Goal: Transaction & Acquisition: Purchase product/service

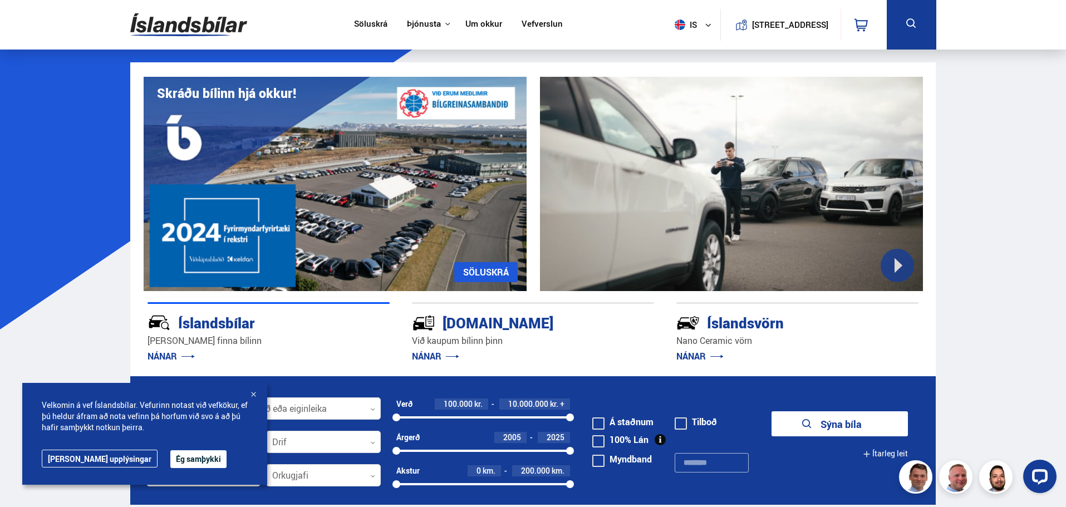
click at [585, 34] on div "Söluskrá Þjónusta Íslandsbílar [DOMAIN_NAME] Íslandsvörn Leiðbeiningar Um okkur…" at bounding box center [533, 25] width 824 height 50
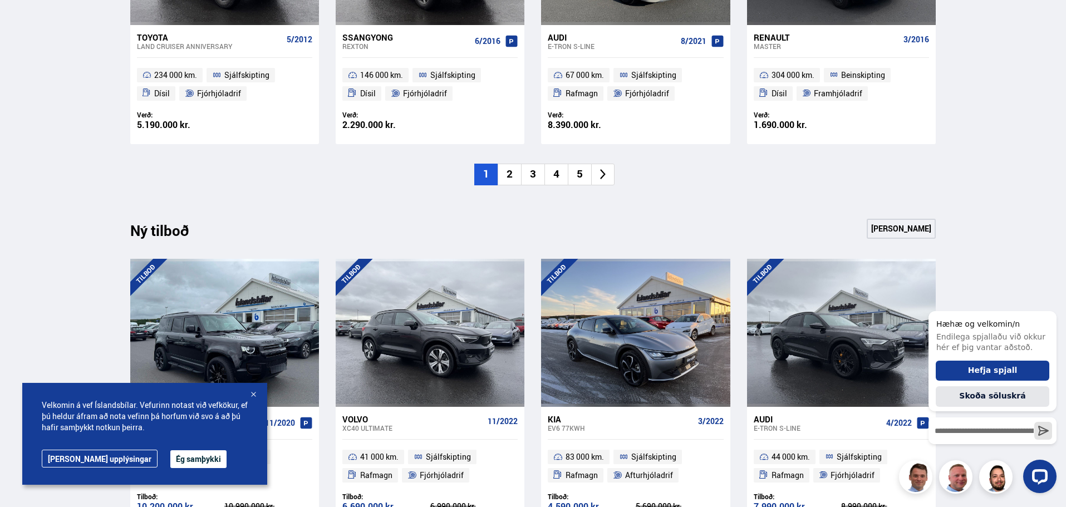
scroll to position [1002, 0]
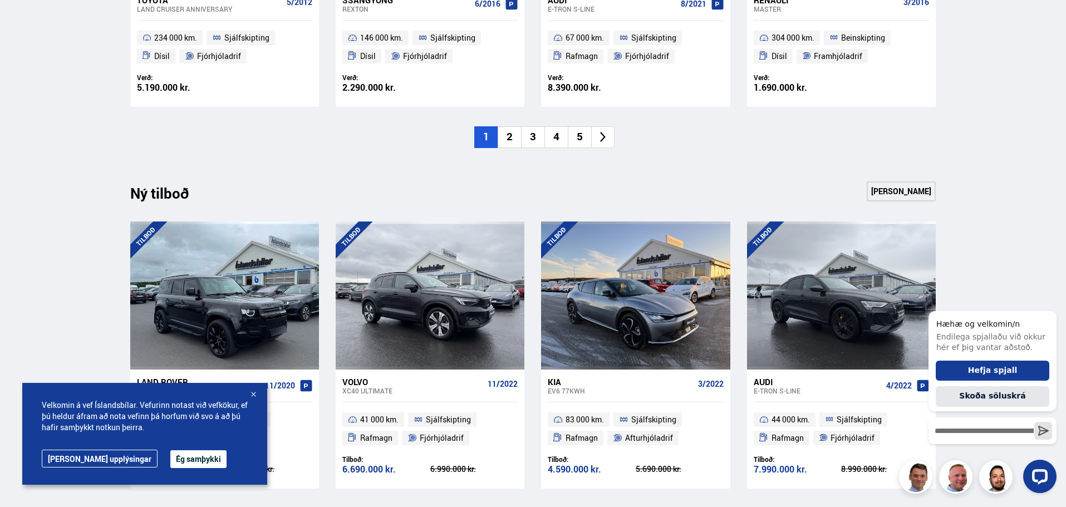
click at [606, 140] on icon at bounding box center [603, 137] width 13 height 13
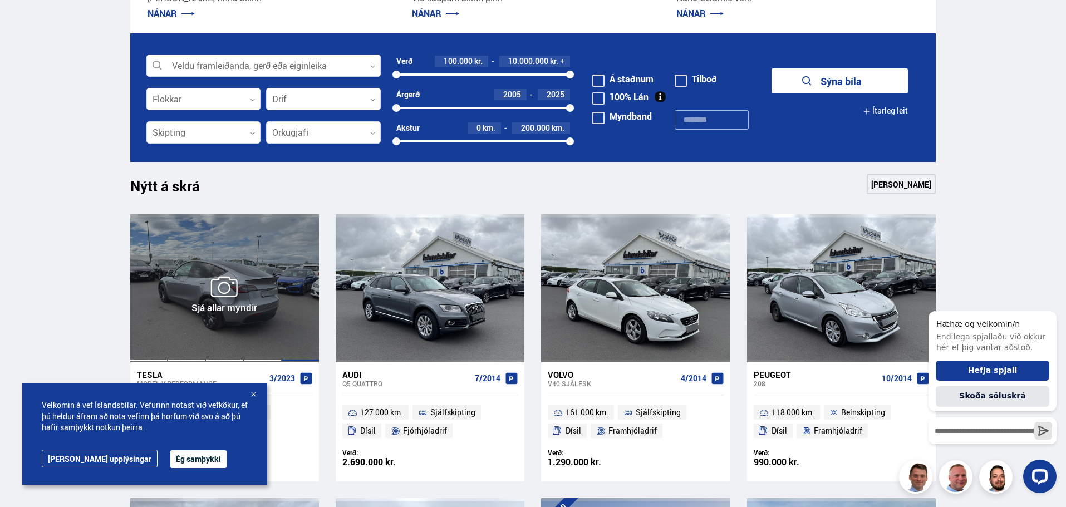
scroll to position [334, 0]
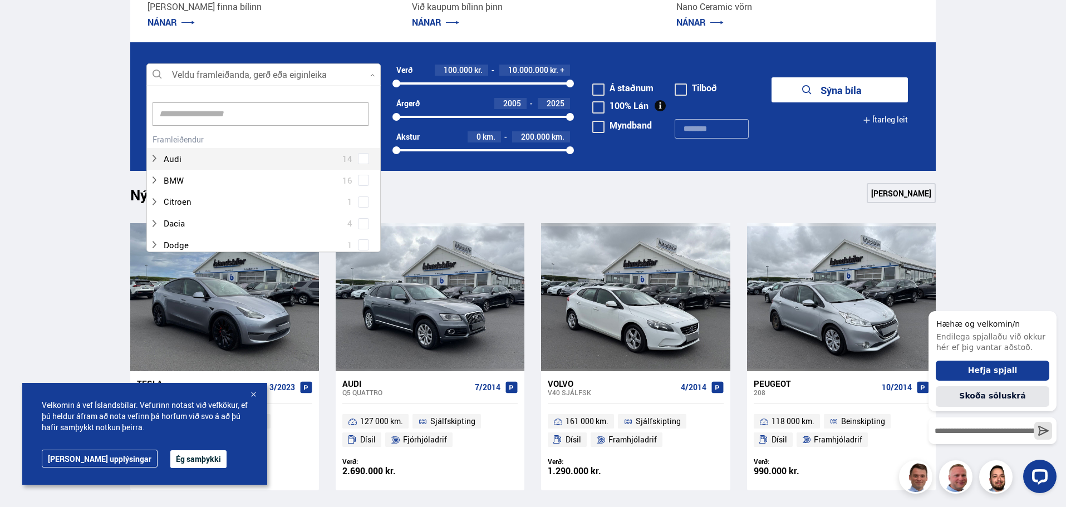
click at [274, 69] on div at bounding box center [263, 75] width 234 height 22
type input "****"
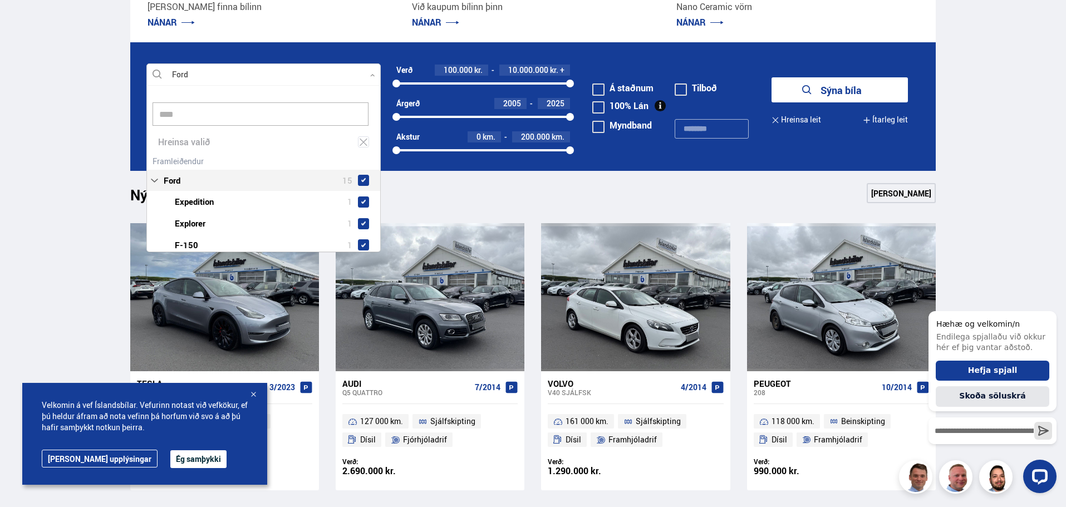
click at [200, 155] on div "Ford 15 Ford Expedition 1 Ford Explorer 1 Ford F-150 1 Ford F350 2 Ford Fiesta …" at bounding box center [263, 290] width 233 height 275
click at [201, 223] on div at bounding box center [274, 223] width 205 height 16
click at [200, 222] on div at bounding box center [274, 223] width 205 height 16
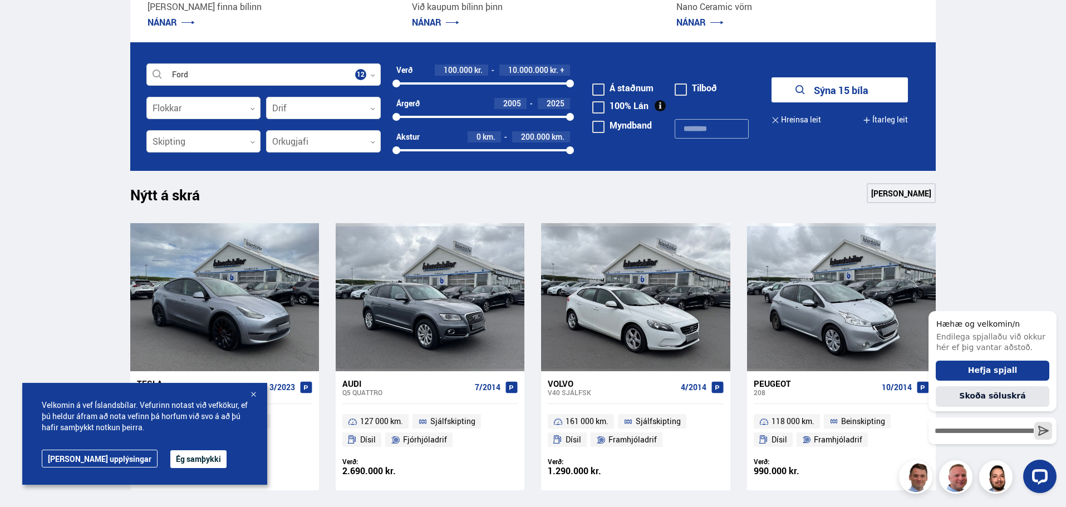
click at [835, 98] on button "Sýna 15 bíla" at bounding box center [839, 89] width 136 height 25
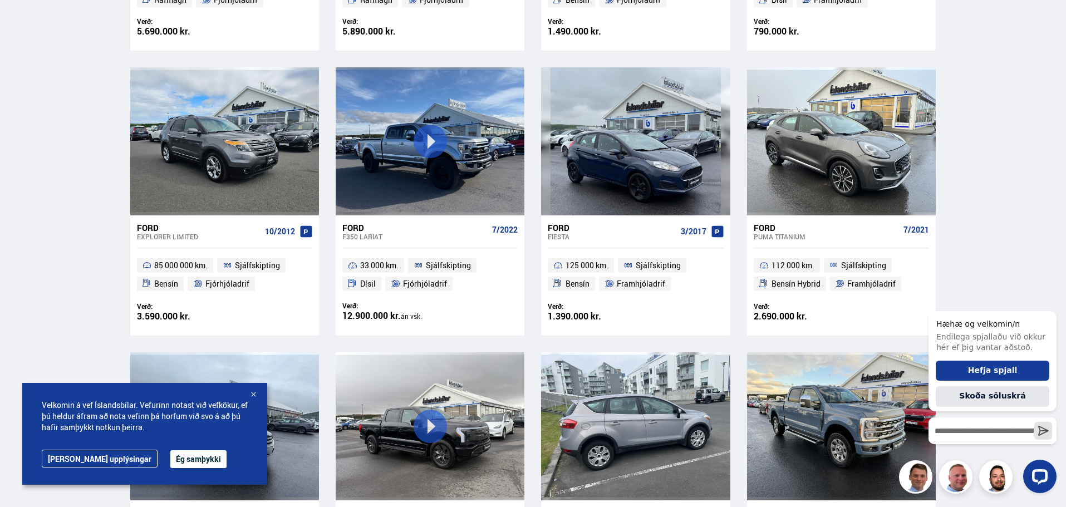
scroll to position [445, 0]
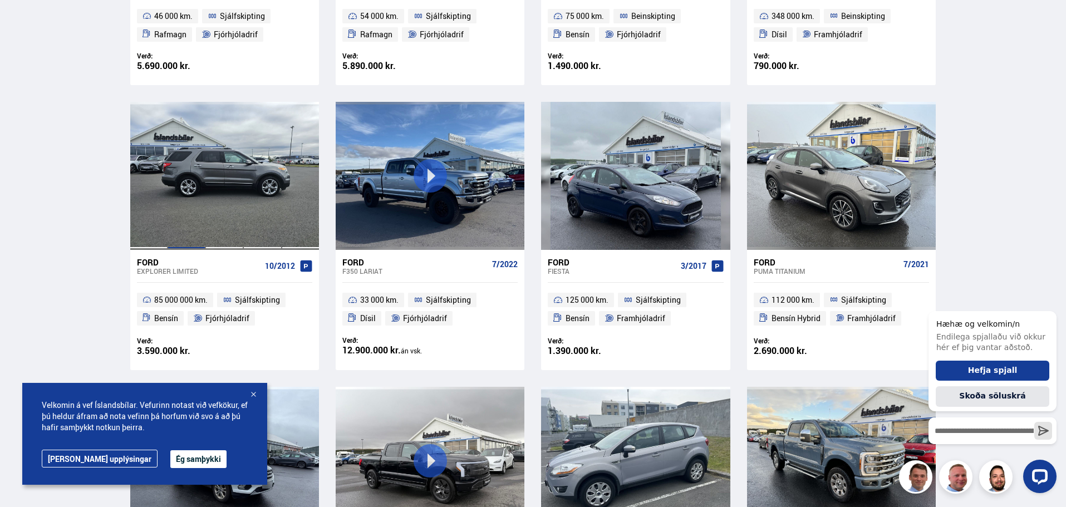
click at [188, 172] on div at bounding box center [187, 176] width 38 height 148
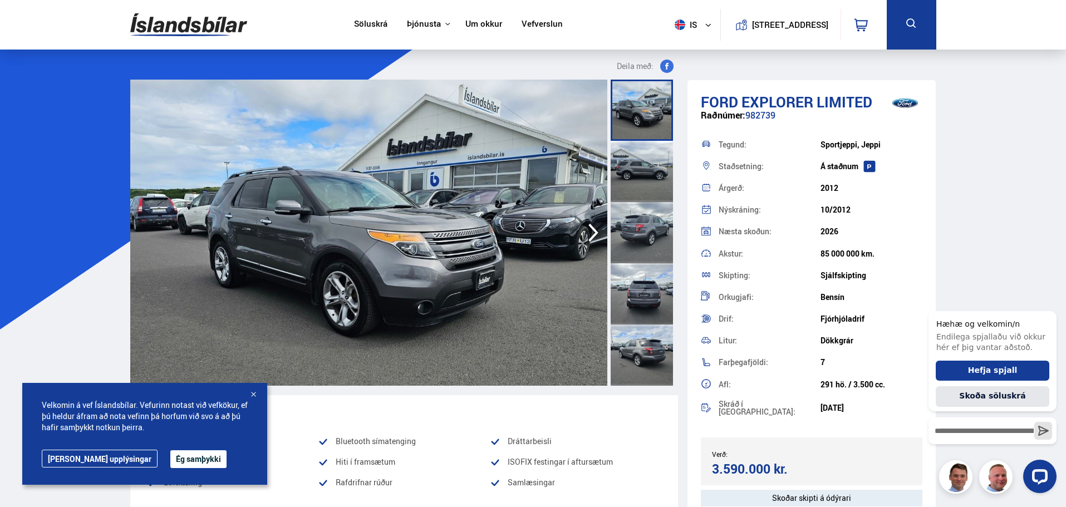
click at [250, 392] on div at bounding box center [253, 395] width 11 height 11
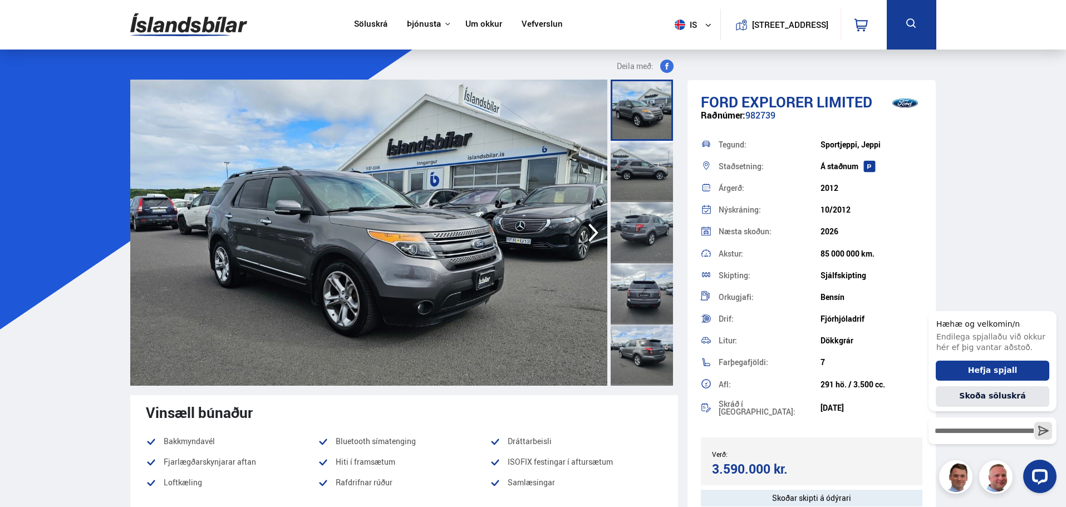
click at [595, 234] on icon "button" at bounding box center [593, 233] width 10 height 18
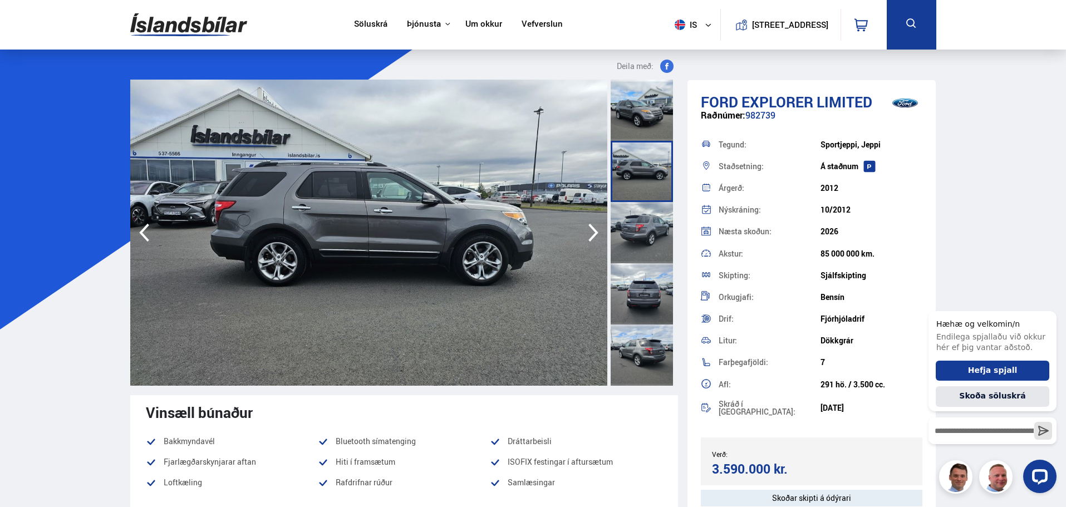
click at [594, 229] on icon "button" at bounding box center [593, 233] width 10 height 18
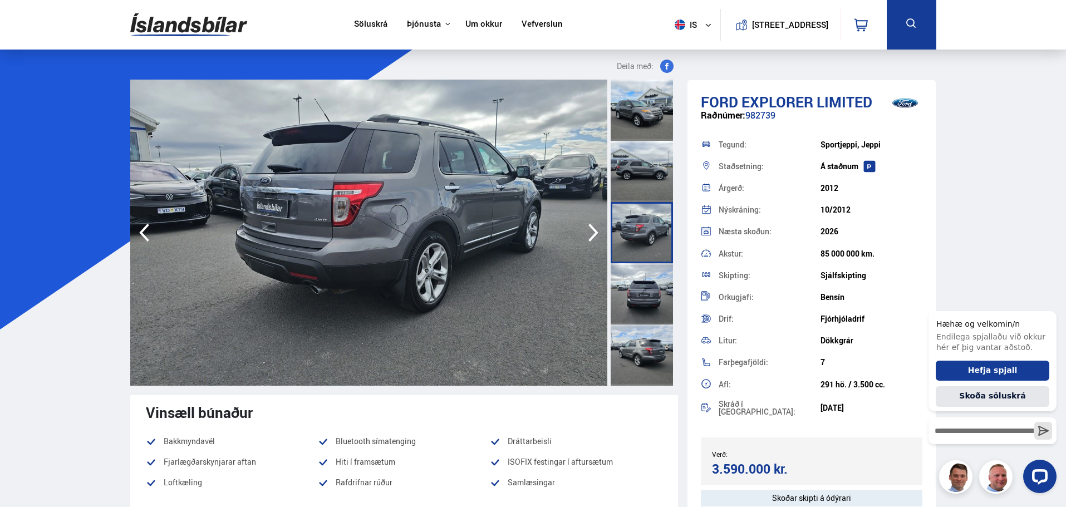
click at [594, 229] on icon "button" at bounding box center [593, 233] width 10 height 18
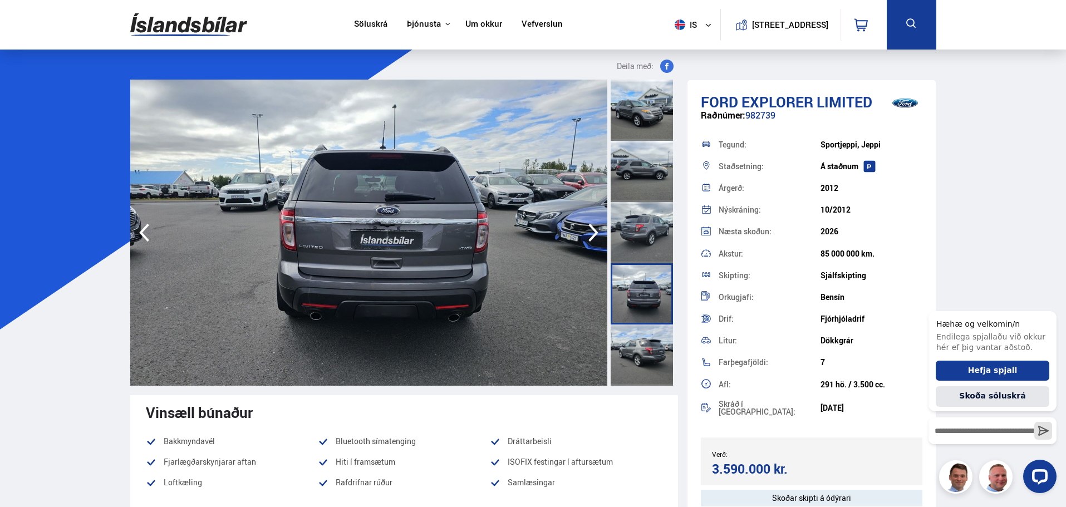
click at [594, 229] on icon "button" at bounding box center [593, 233] width 10 height 18
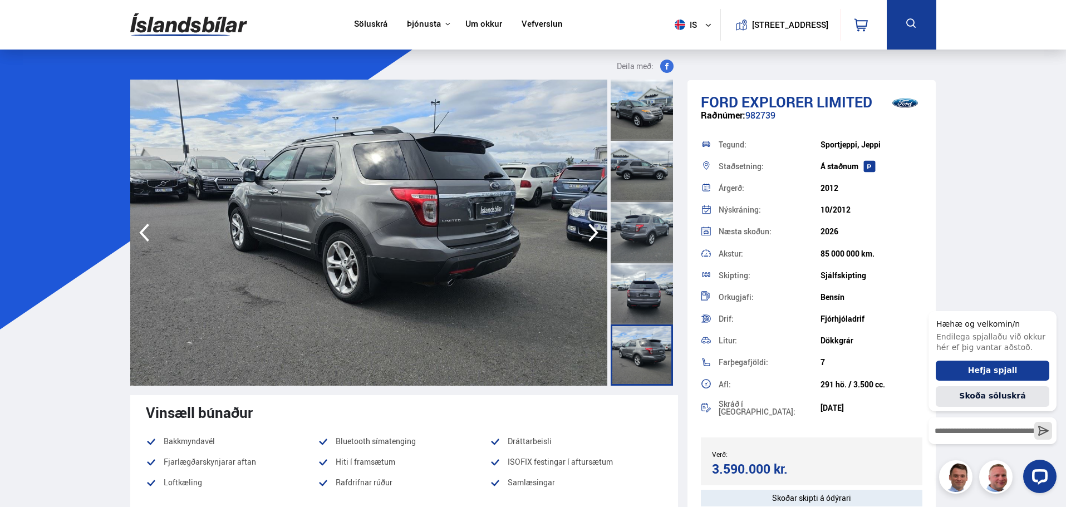
click at [594, 229] on icon "button" at bounding box center [593, 233] width 10 height 18
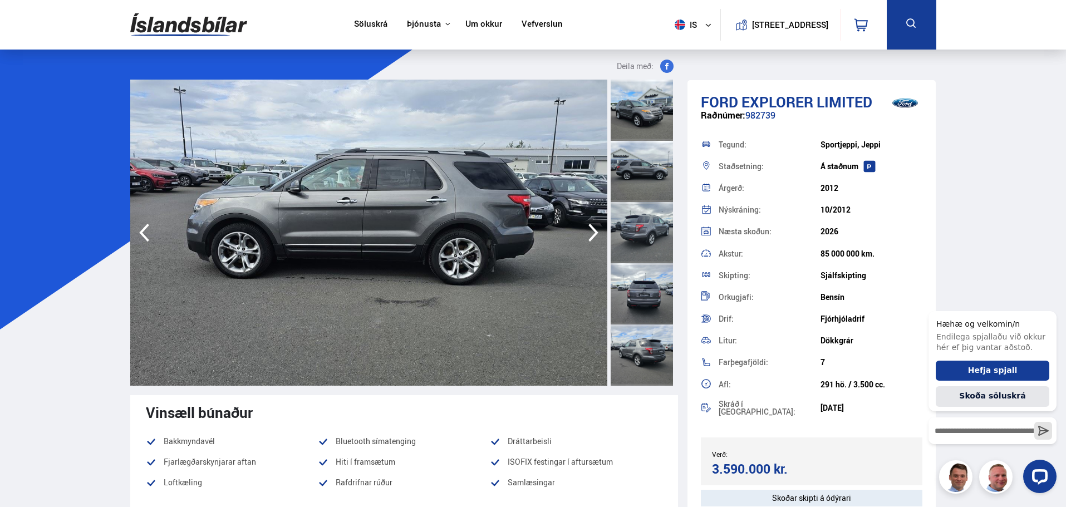
click at [594, 229] on icon "button" at bounding box center [593, 233] width 10 height 18
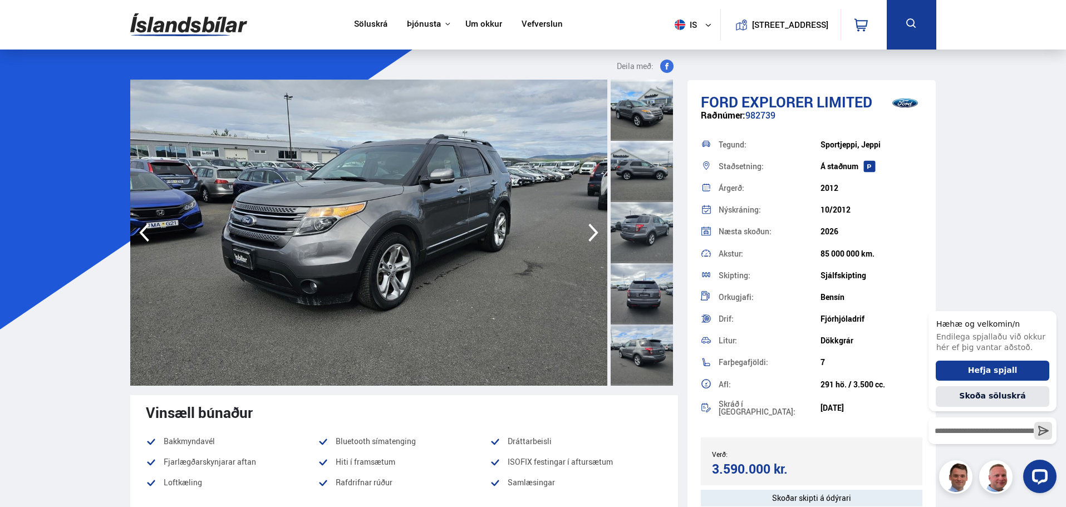
click at [594, 229] on icon "button" at bounding box center [593, 233] width 10 height 18
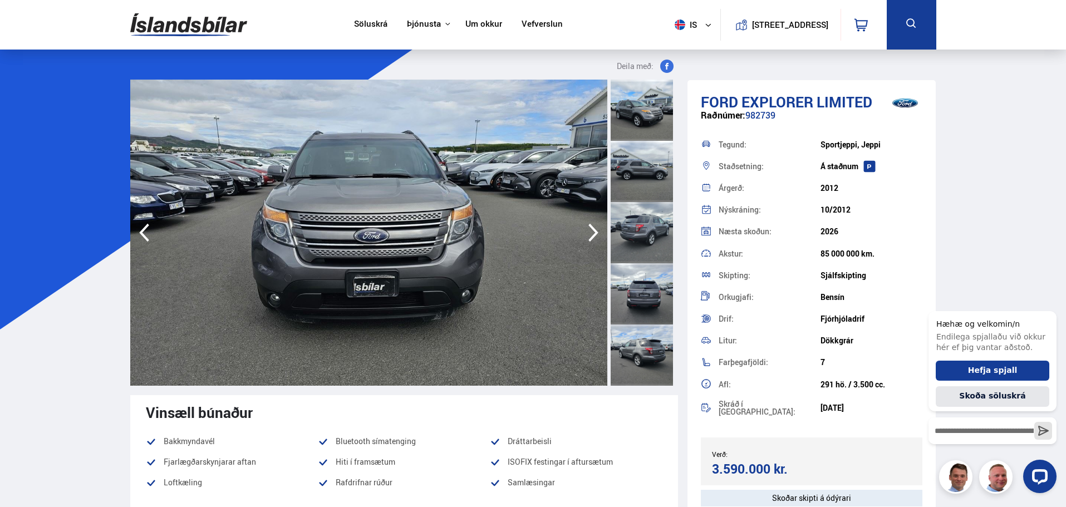
click at [594, 229] on icon "button" at bounding box center [593, 233] width 10 height 18
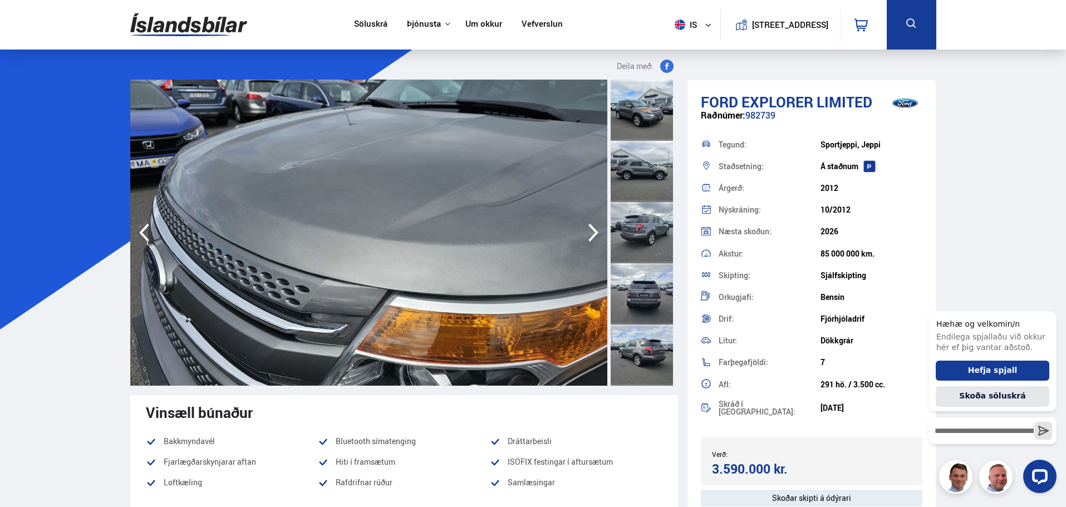
click at [594, 229] on icon "button" at bounding box center [593, 233] width 10 height 18
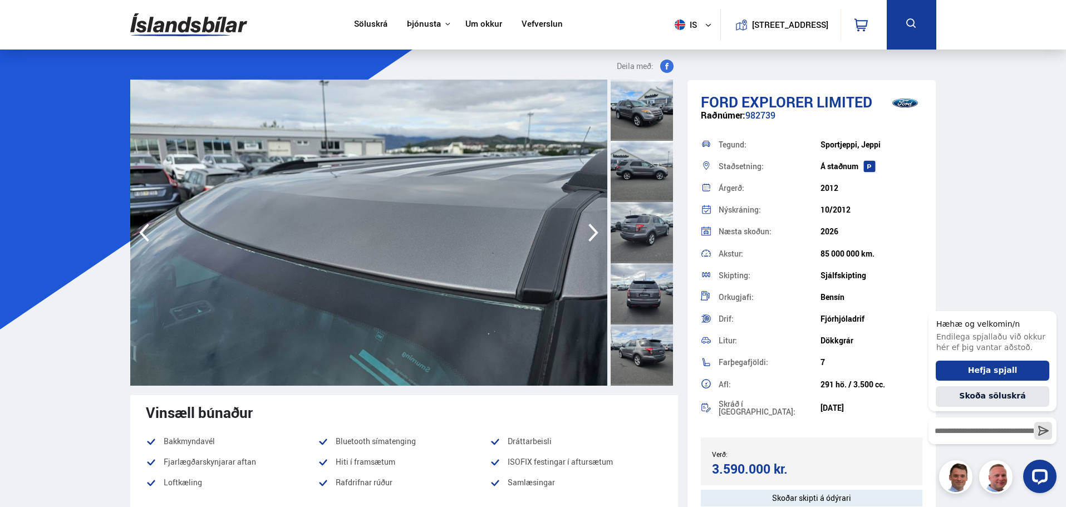
click at [594, 229] on icon "button" at bounding box center [593, 233] width 10 height 18
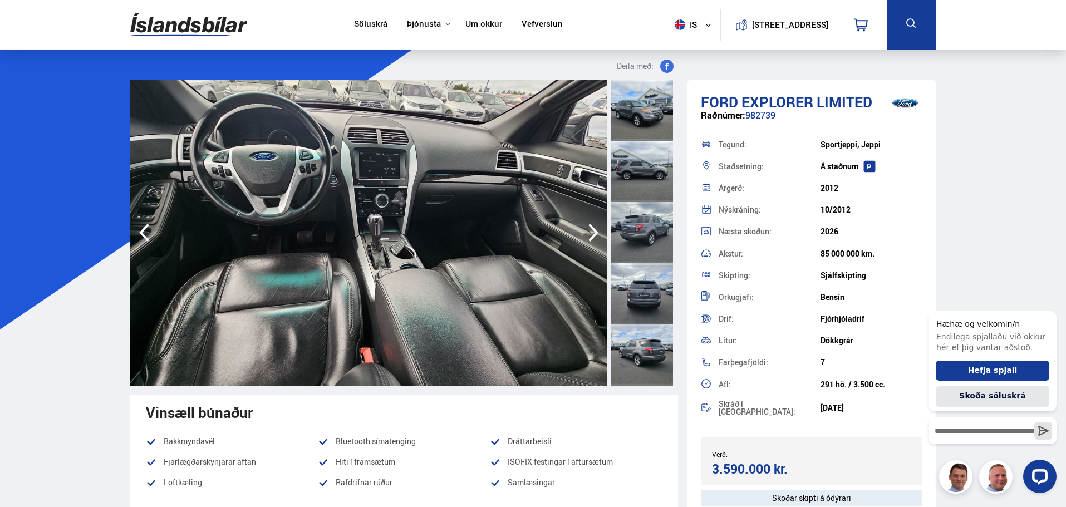
click at [594, 229] on icon "button" at bounding box center [593, 233] width 10 height 18
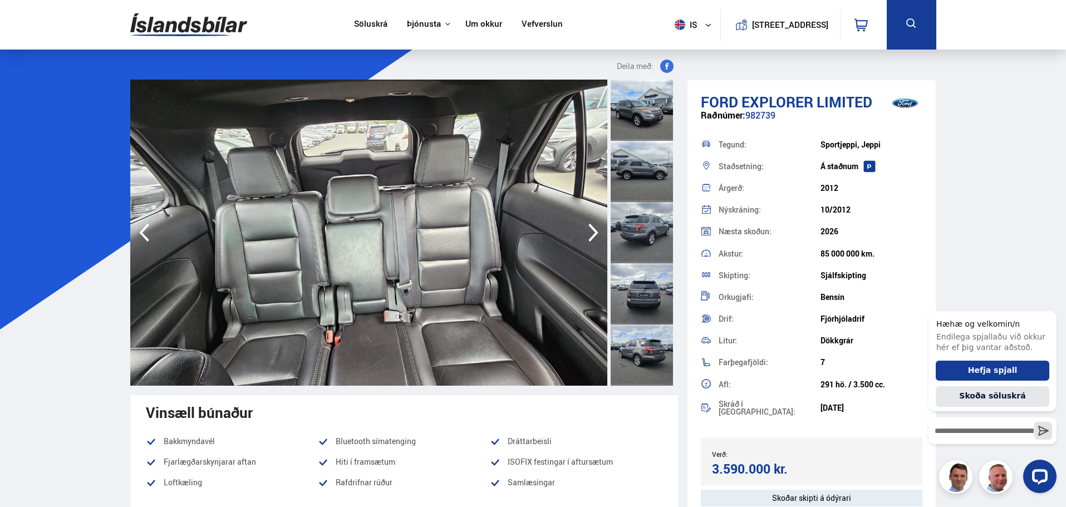
click at [594, 229] on icon "button" at bounding box center [593, 233] width 10 height 18
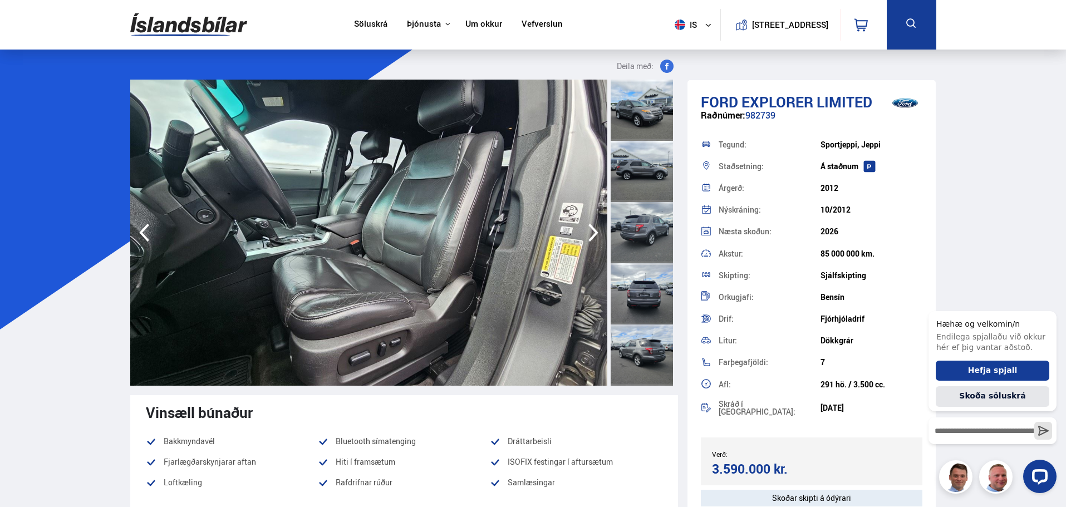
click at [594, 229] on icon "button" at bounding box center [593, 233] width 10 height 18
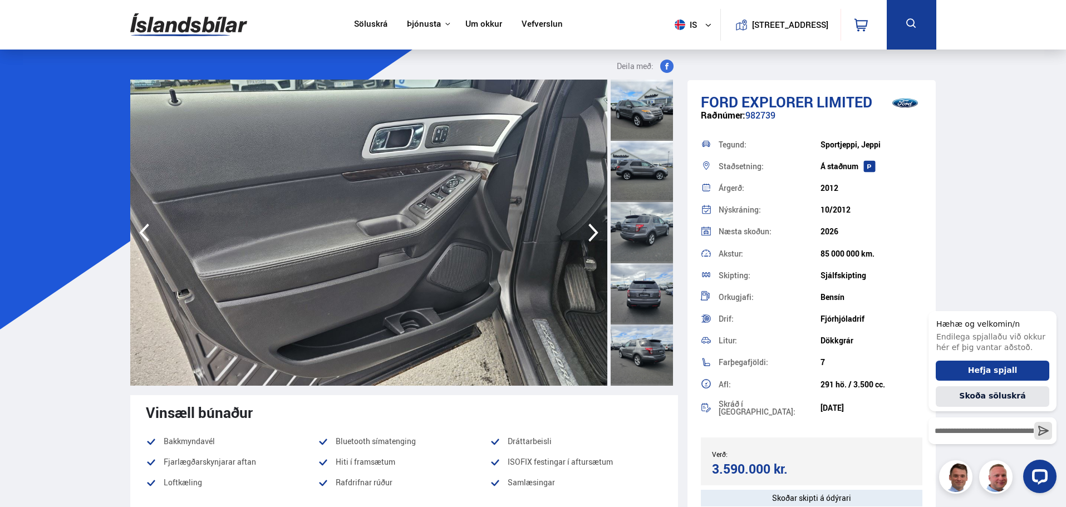
click at [594, 229] on icon "button" at bounding box center [593, 233] width 10 height 18
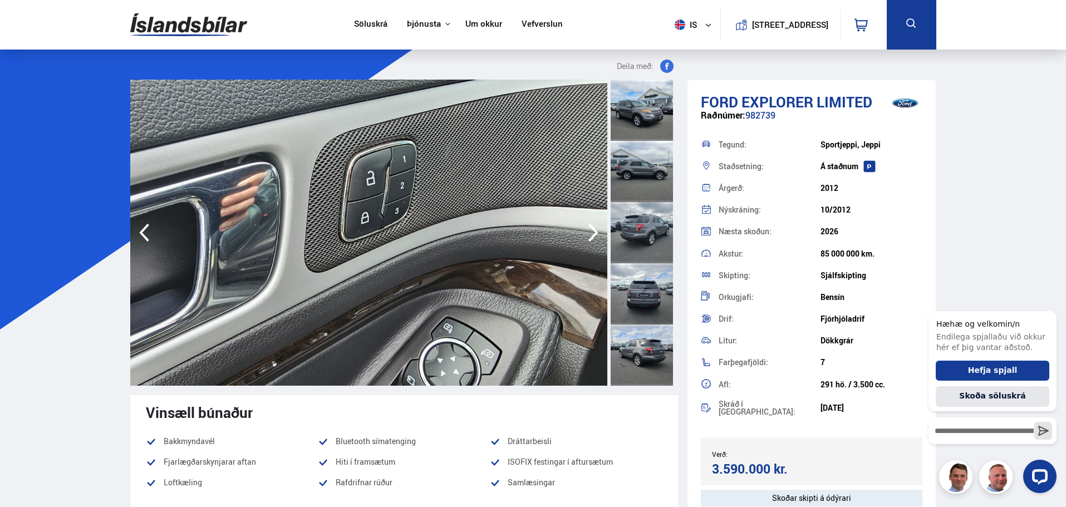
click at [594, 229] on icon "button" at bounding box center [593, 233] width 10 height 18
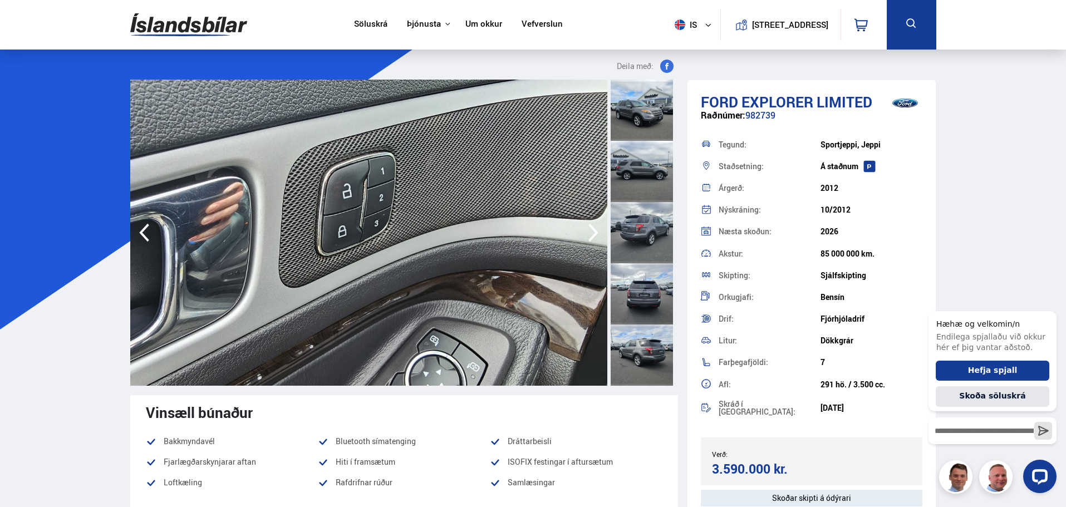
click at [594, 229] on icon "button" at bounding box center [593, 233] width 10 height 18
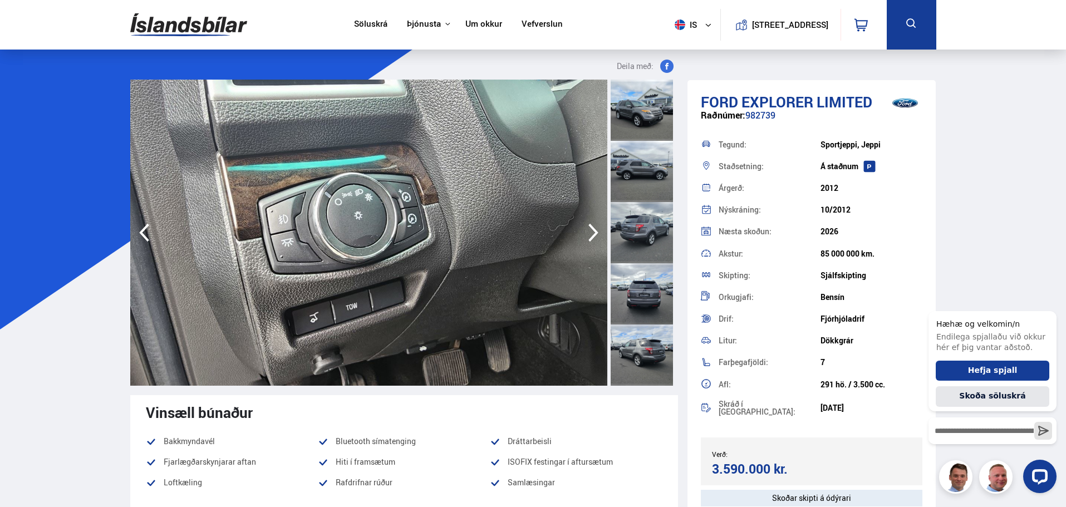
click at [594, 229] on icon "button" at bounding box center [593, 233] width 10 height 18
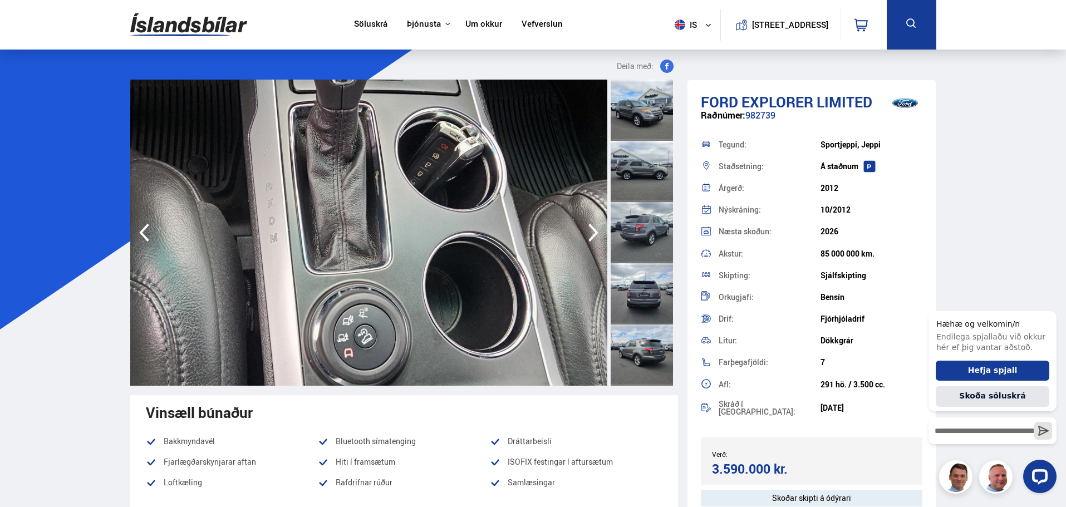
click at [594, 229] on icon "button" at bounding box center [593, 233] width 10 height 18
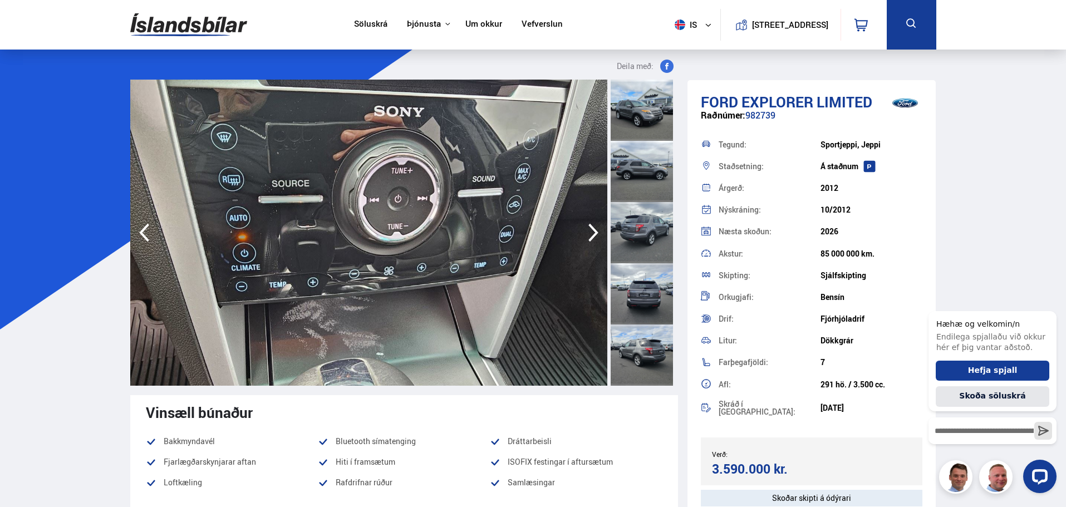
click at [594, 229] on icon "button" at bounding box center [593, 233] width 10 height 18
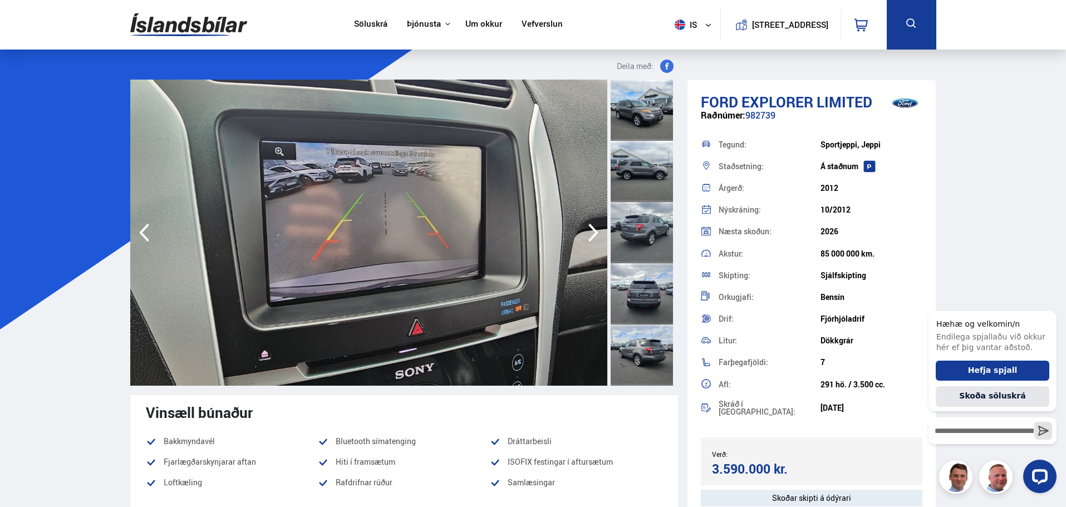
click at [594, 229] on icon "button" at bounding box center [593, 233] width 10 height 18
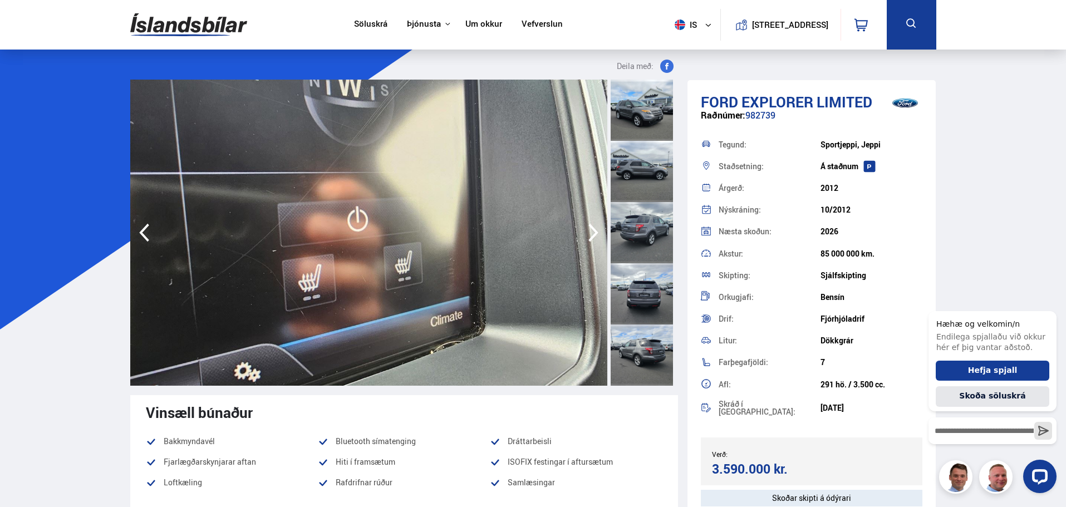
click at [594, 229] on icon "button" at bounding box center [593, 233] width 10 height 18
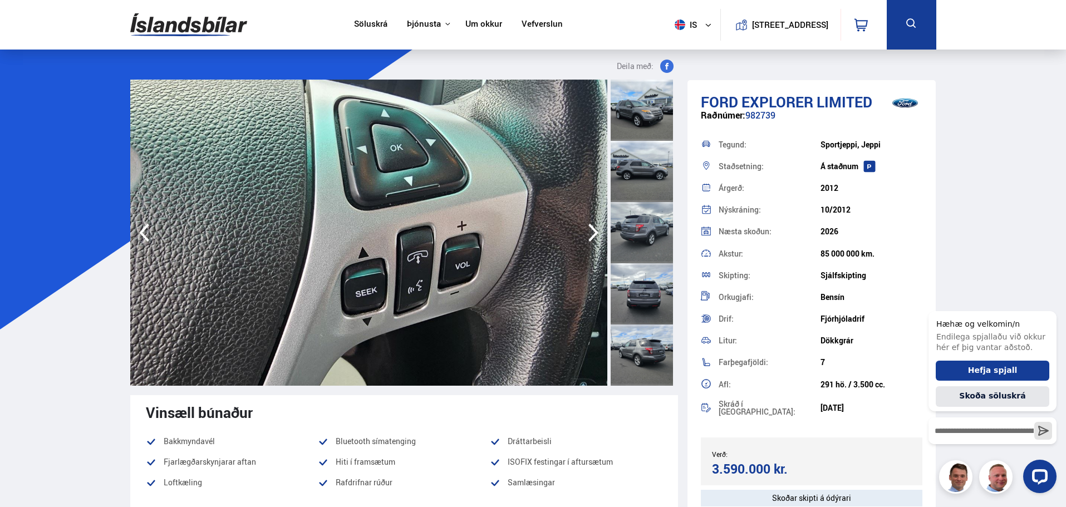
click at [594, 229] on icon "button" at bounding box center [593, 233] width 10 height 18
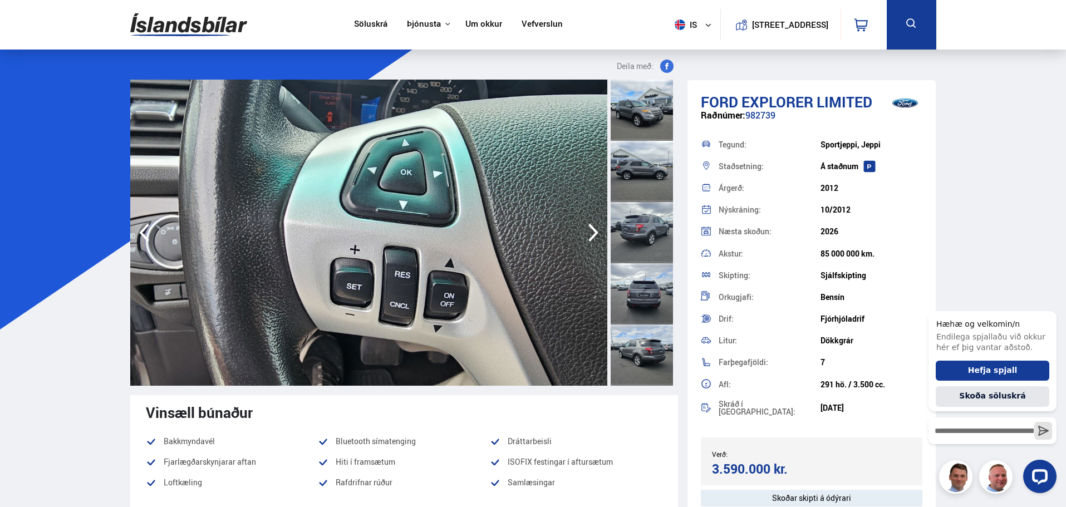
click at [594, 229] on icon "button" at bounding box center [593, 233] width 10 height 18
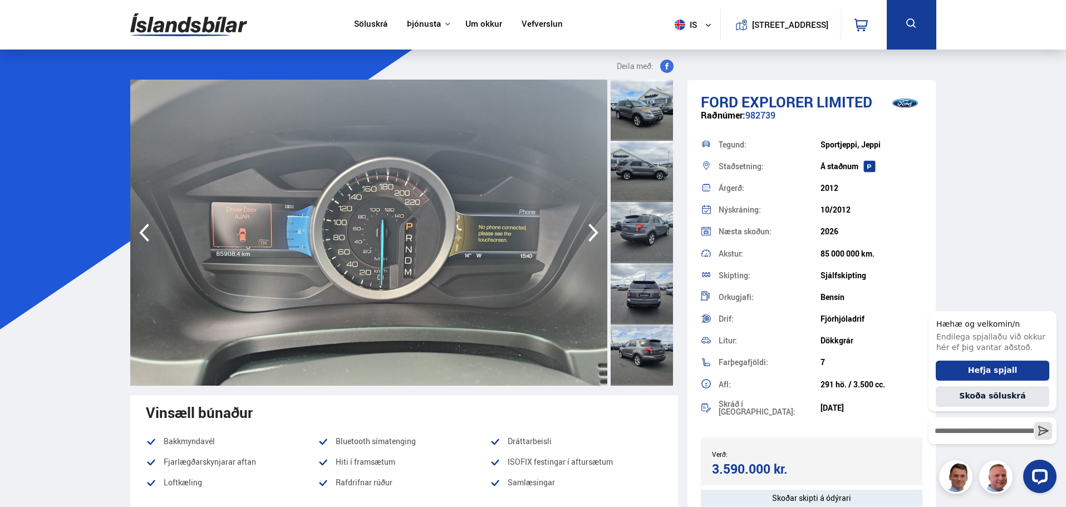
click at [594, 229] on icon "button" at bounding box center [593, 233] width 10 height 18
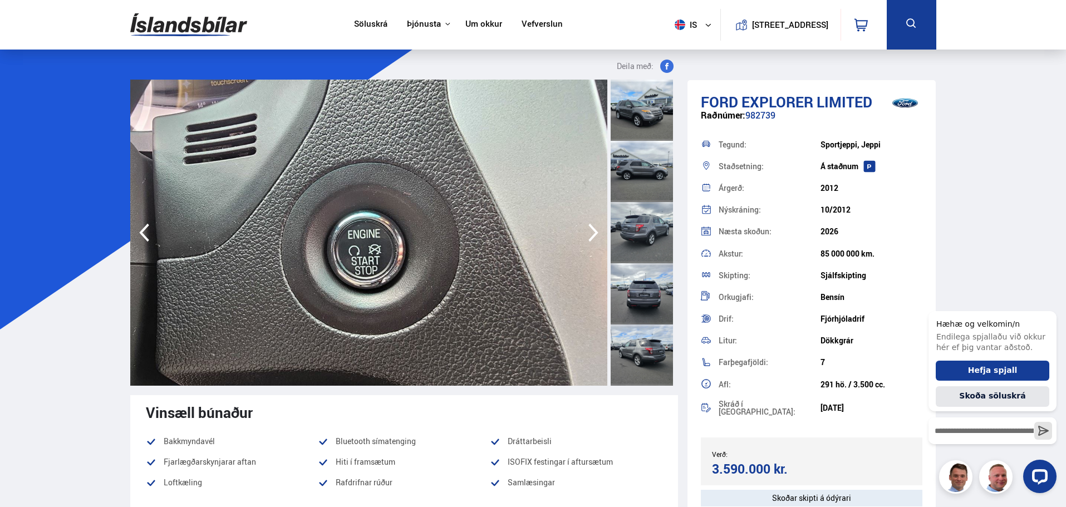
click at [594, 229] on icon "button" at bounding box center [593, 233] width 10 height 18
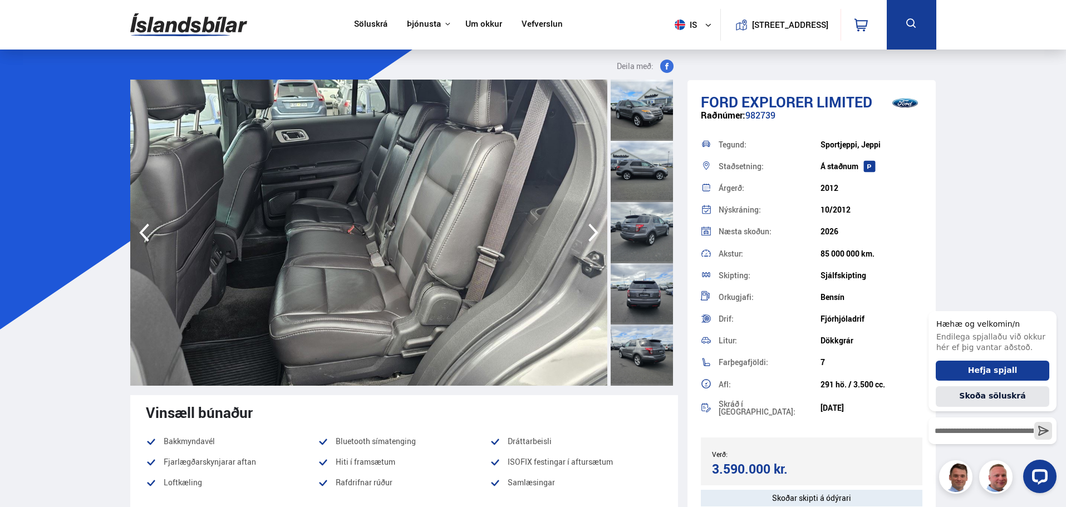
click at [594, 229] on icon "button" at bounding box center [593, 233] width 10 height 18
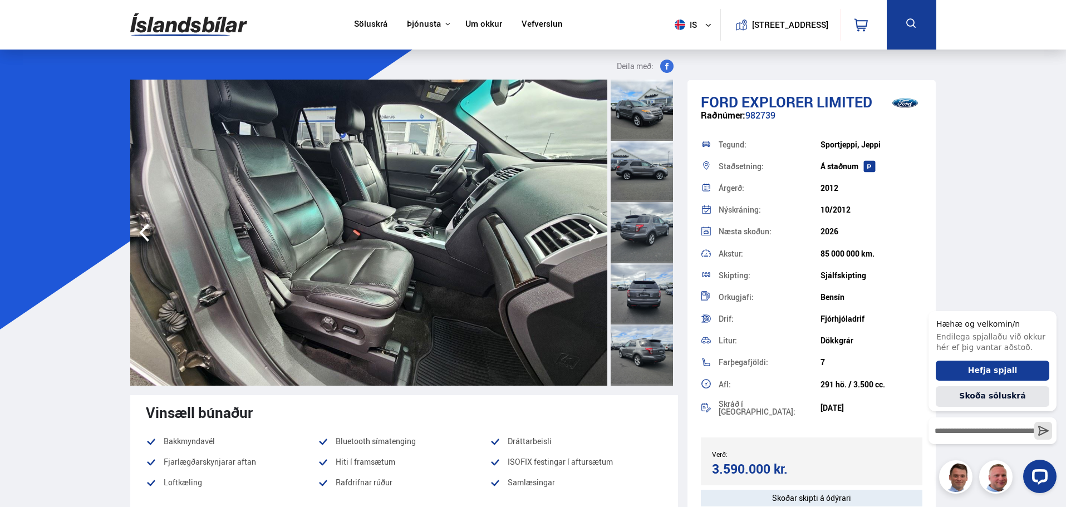
click at [594, 229] on icon "button" at bounding box center [593, 233] width 10 height 18
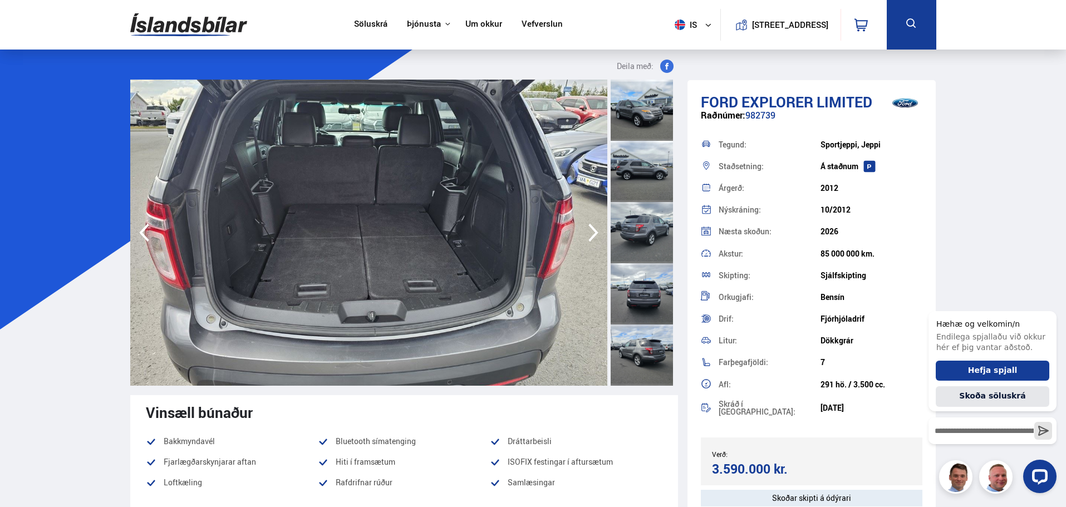
click at [594, 229] on icon "button" at bounding box center [593, 233] width 10 height 18
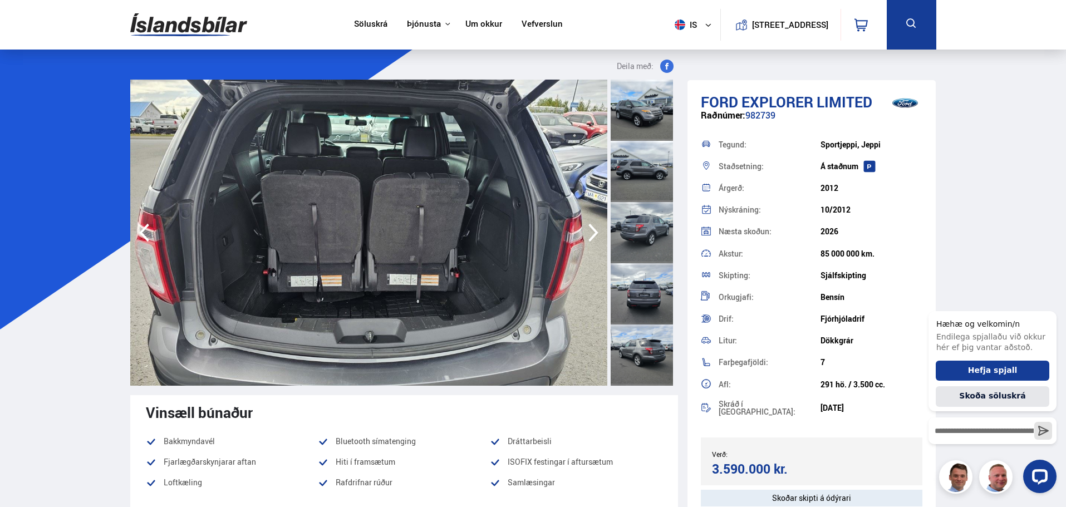
click at [594, 229] on icon "button" at bounding box center [593, 233] width 10 height 18
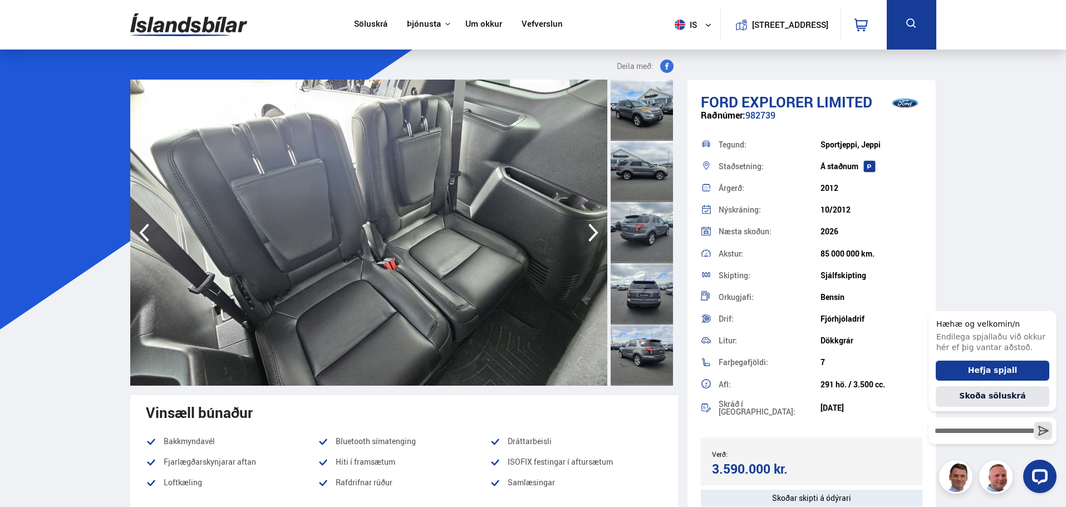
click at [594, 229] on icon "button" at bounding box center [593, 233] width 10 height 18
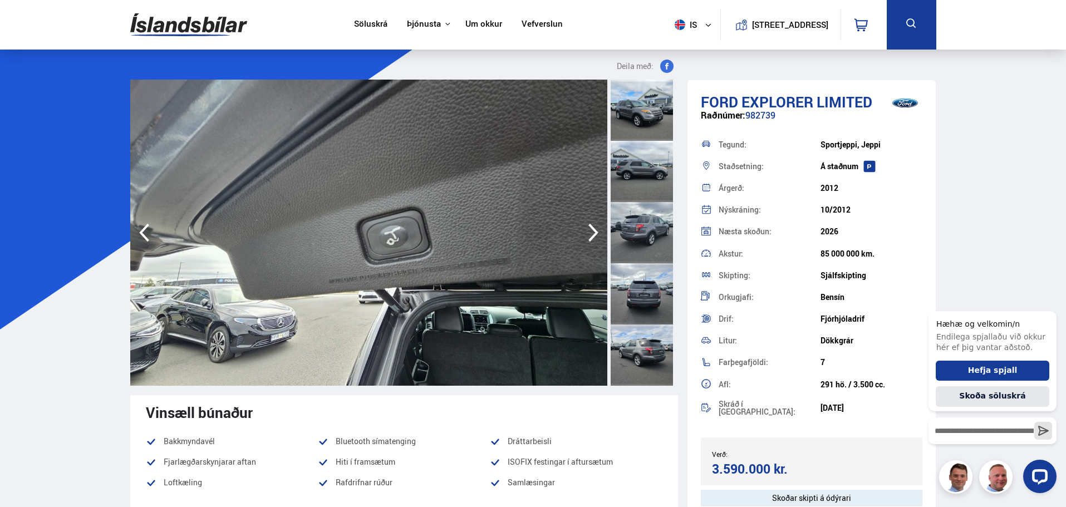
click at [148, 232] on icon "button" at bounding box center [144, 232] width 22 height 27
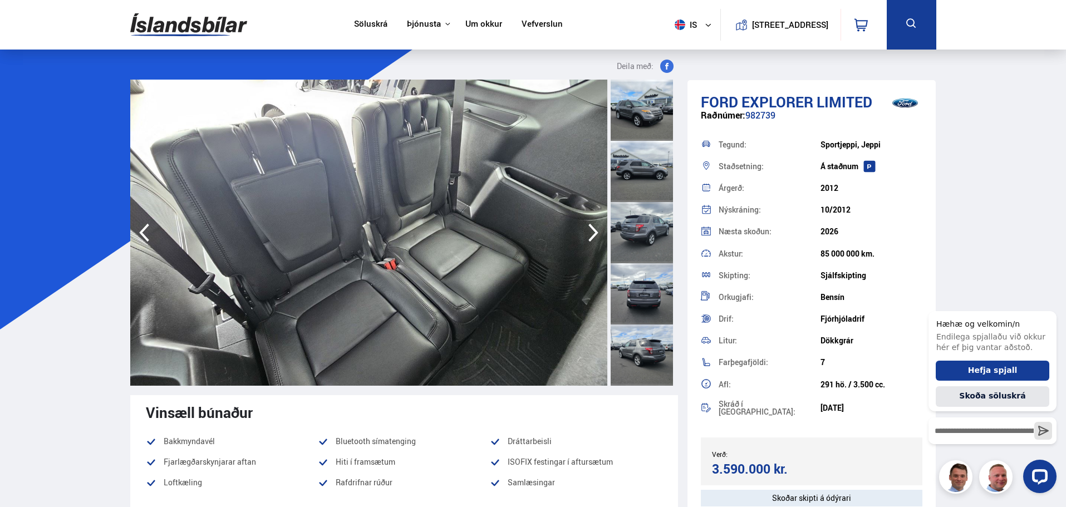
click at [148, 232] on icon "button" at bounding box center [144, 232] width 22 height 27
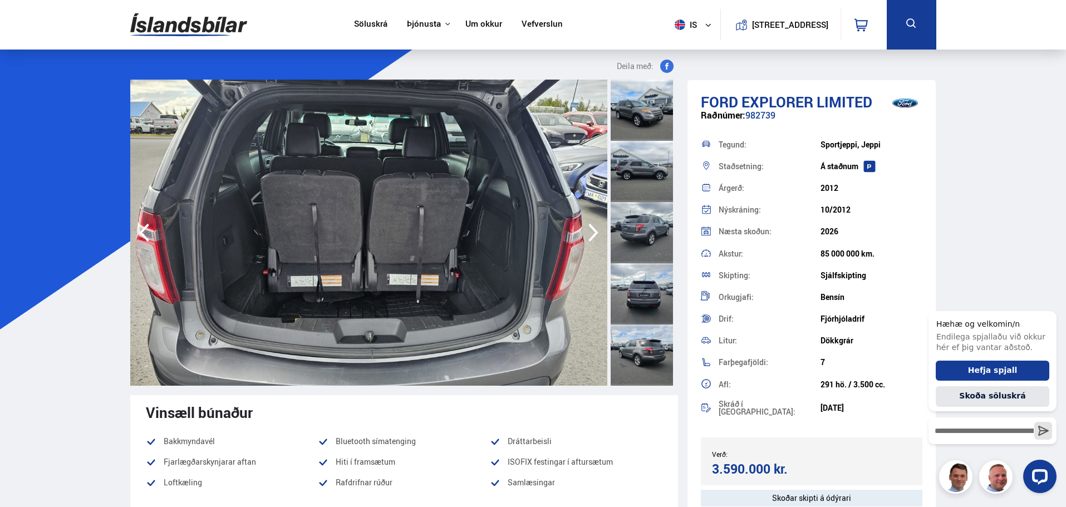
click at [149, 232] on icon "button" at bounding box center [144, 232] width 22 height 27
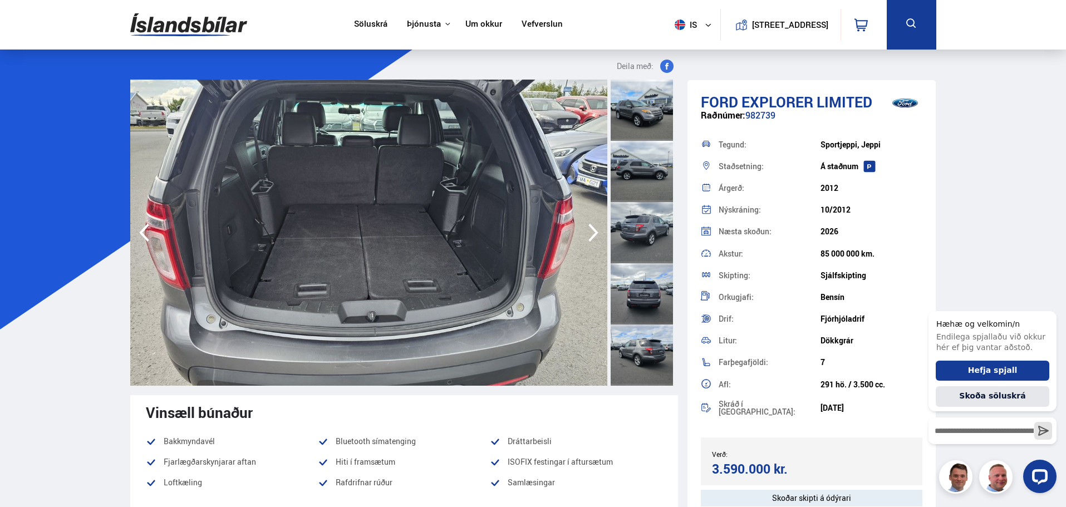
click at [595, 229] on icon "button" at bounding box center [593, 232] width 22 height 27
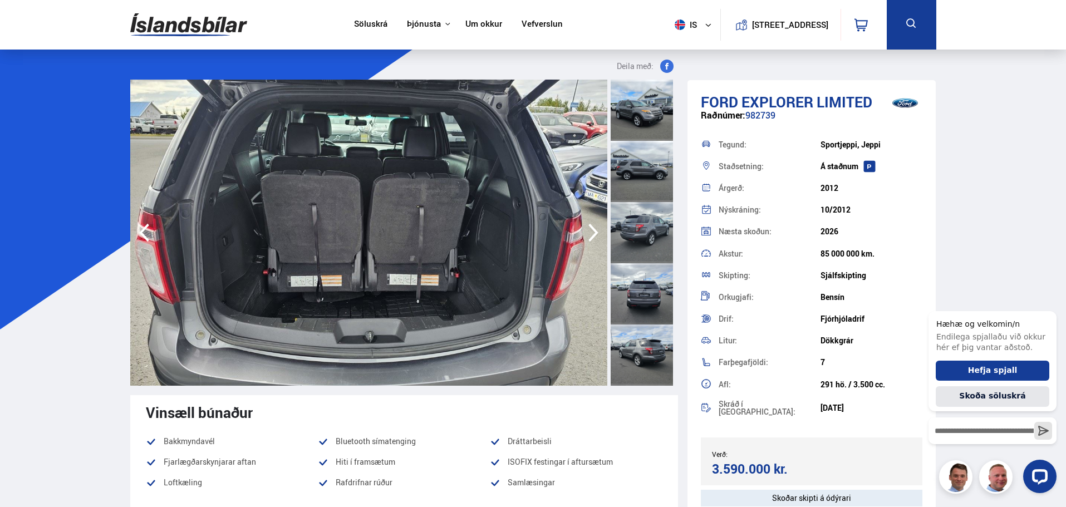
click at [595, 229] on icon "button" at bounding box center [593, 232] width 22 height 27
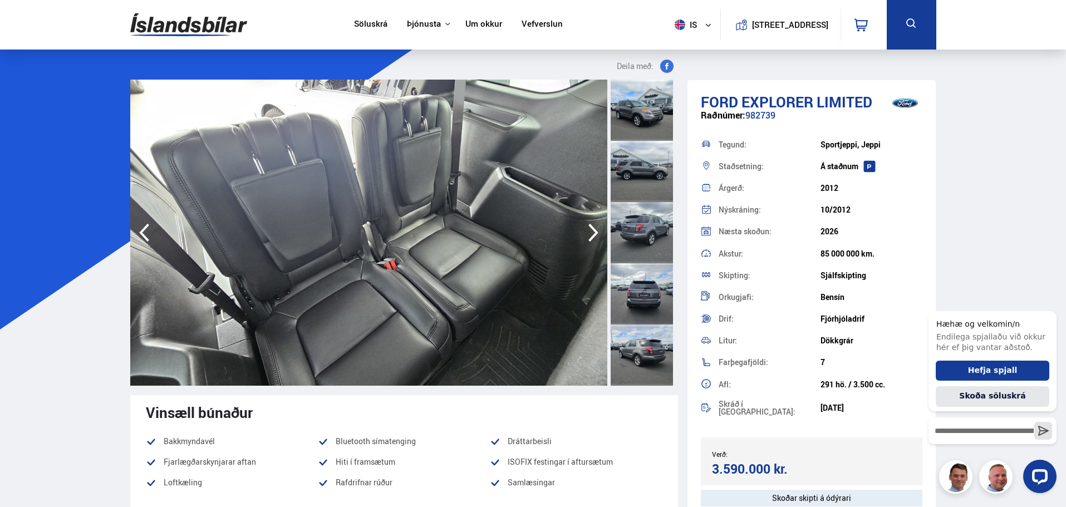
click at [595, 229] on icon "button" at bounding box center [593, 232] width 22 height 27
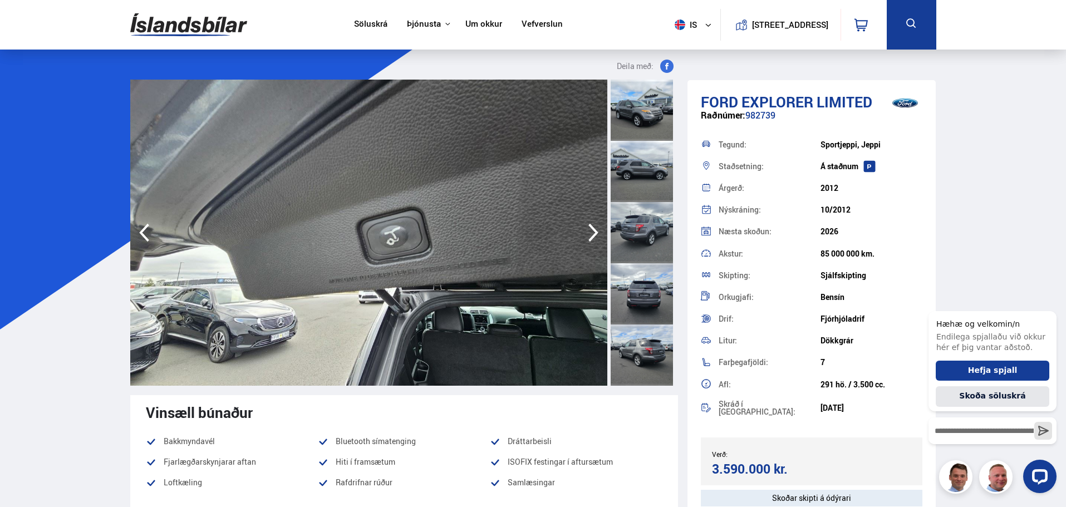
click at [595, 229] on icon "button" at bounding box center [593, 232] width 22 height 27
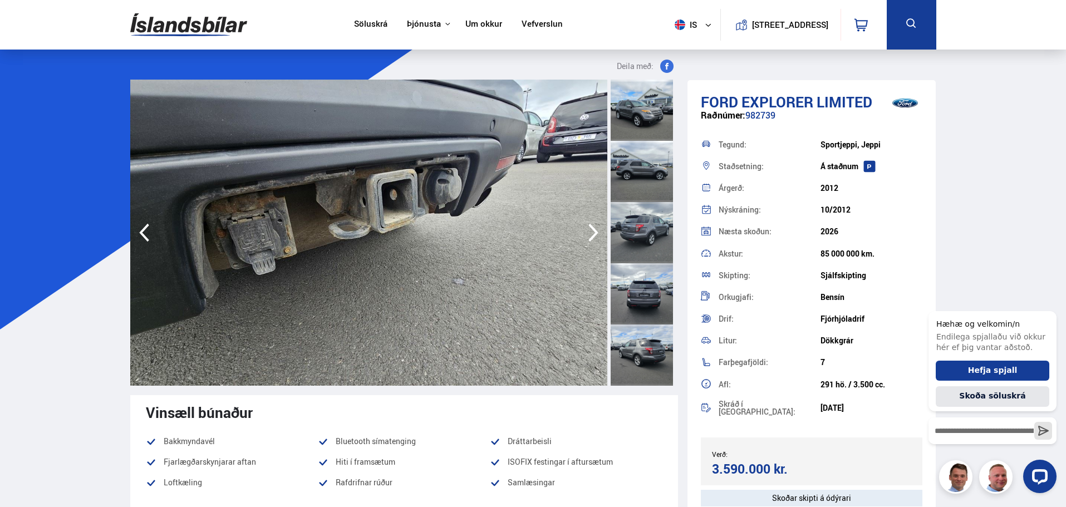
click at [595, 229] on icon "button" at bounding box center [593, 232] width 22 height 27
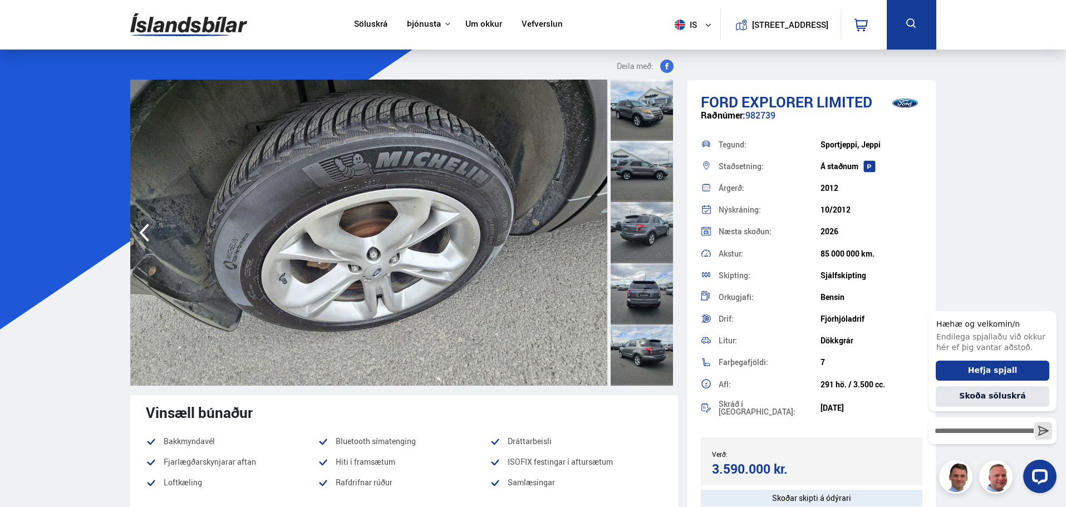
click at [595, 229] on img at bounding box center [368, 233] width 477 height 306
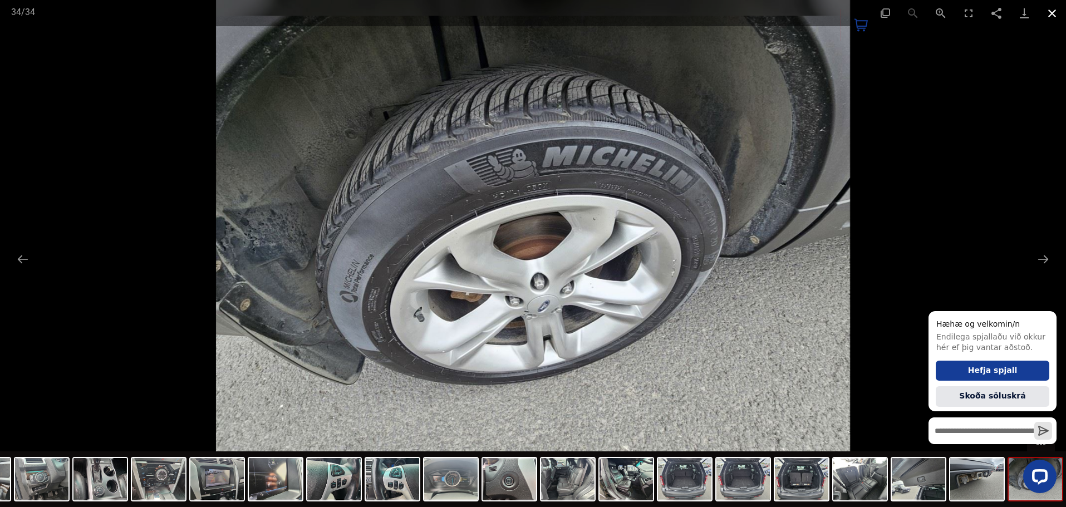
click at [1042, 16] on button "Close gallery" at bounding box center [1052, 13] width 28 height 26
